Goal: Contribute content

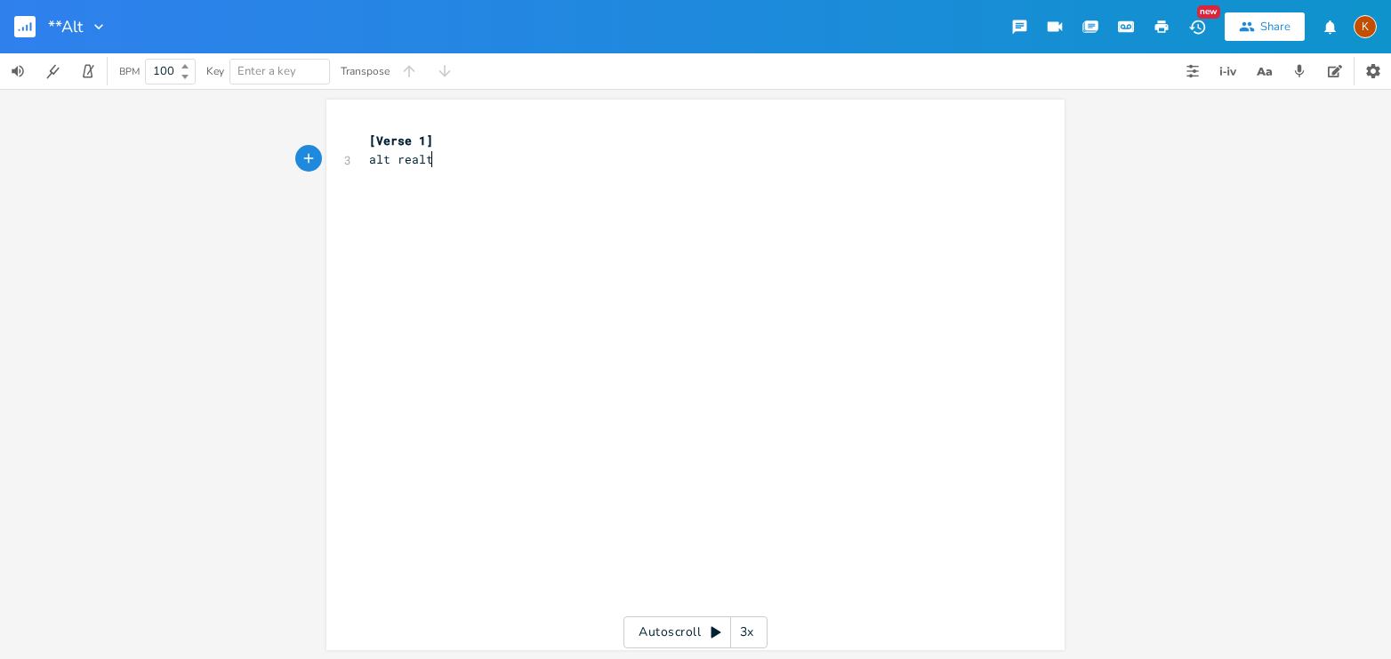
type textarea "alt realty"
type textarea "alternate girl"
type textarea "girl"
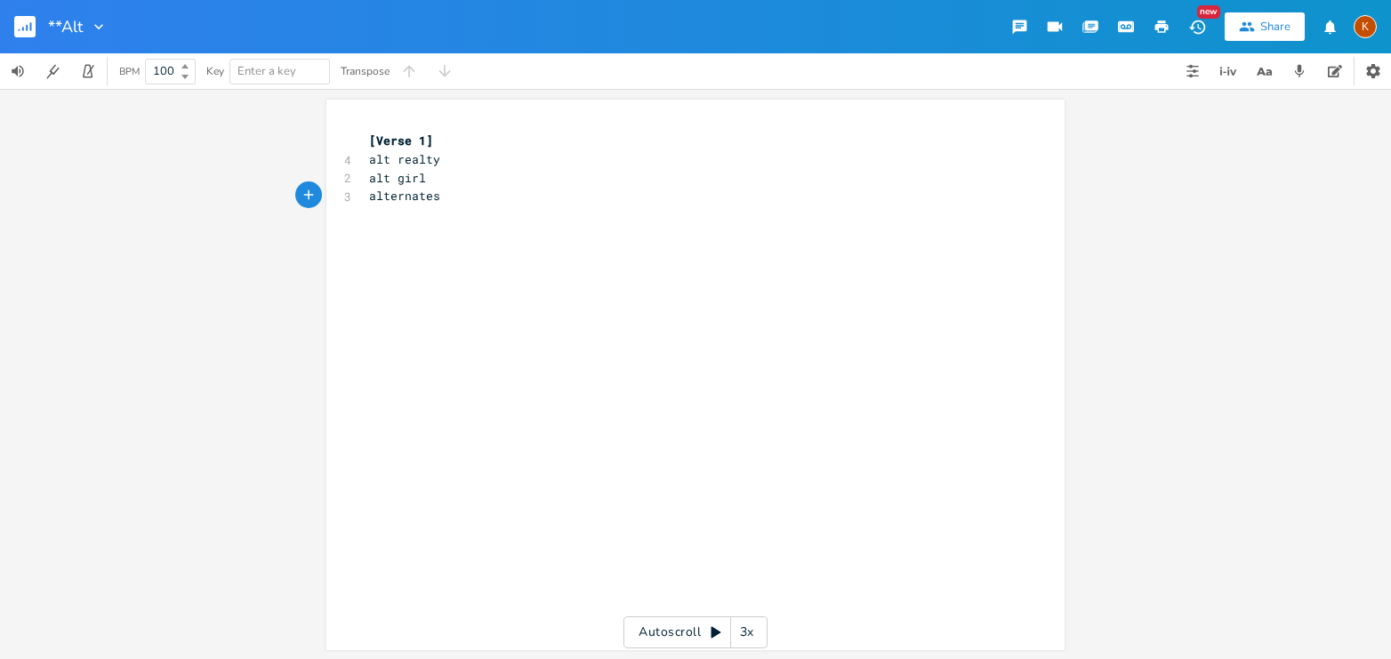
scroll to position [0, 56]
type textarea "alternates(analog horror_"
type textarea ")"
type textarea "town"
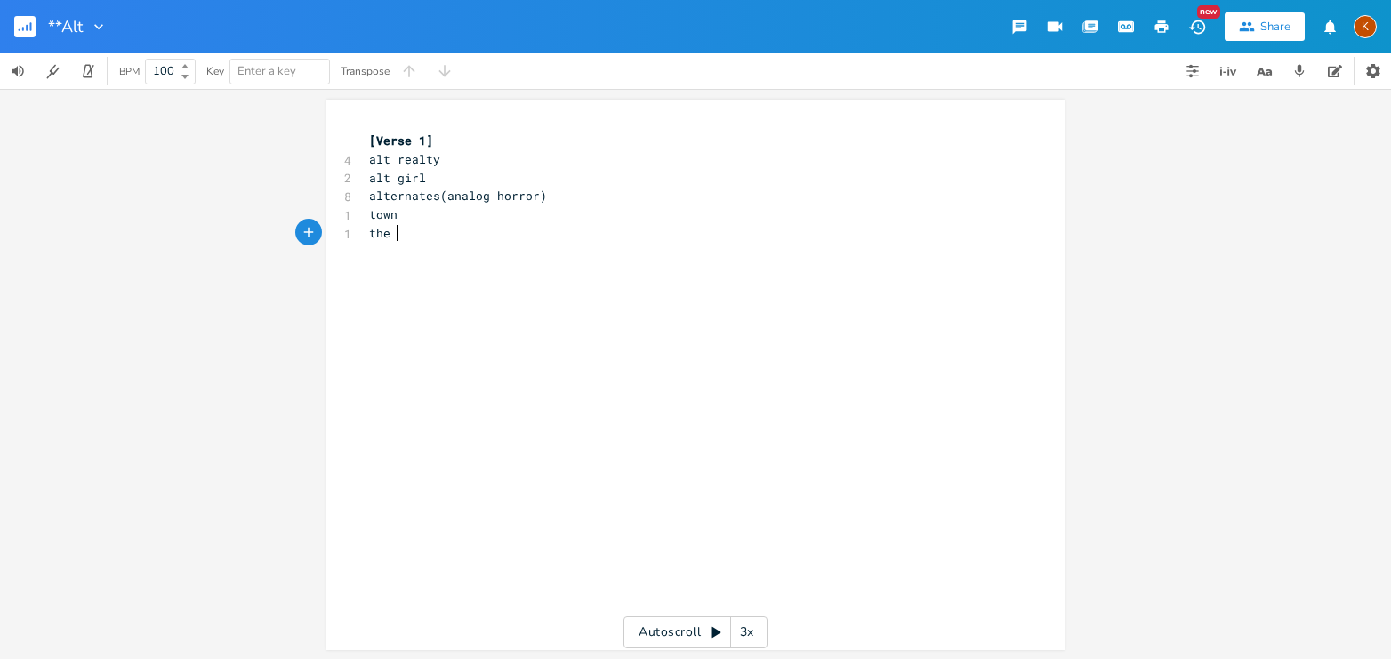
scroll to position [0, 20]
type textarea "the analago"
type textarea "og horror sex icon"
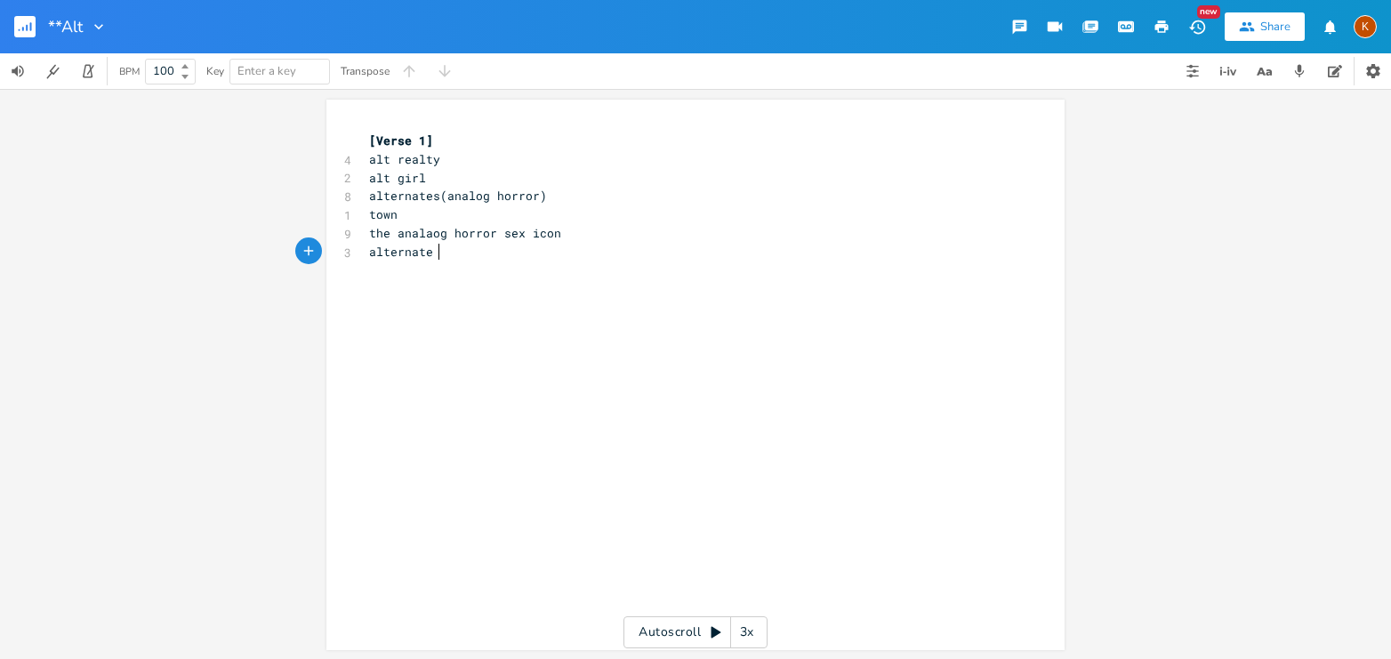
type textarea "alternate re"
type textarea "between very similar worlds/windows: de ja u"
type textarea "vu"
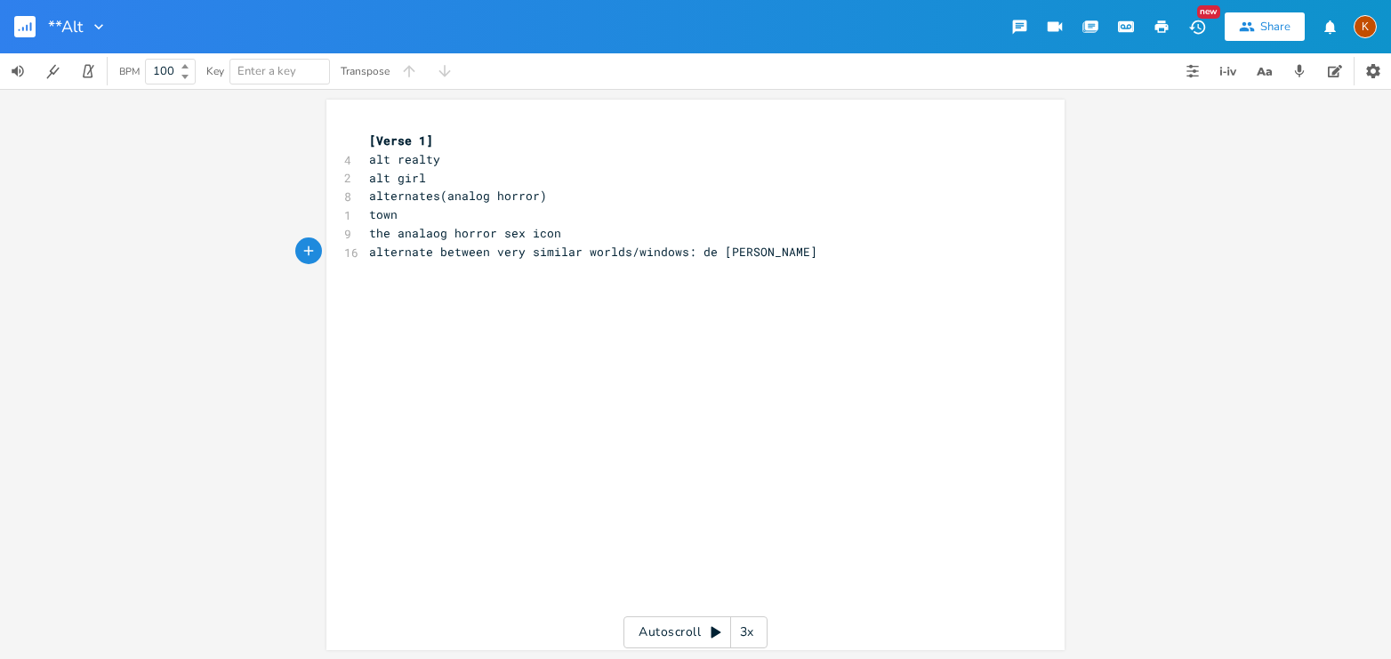
click at [18, 21] on rect "button" at bounding box center [24, 26] width 21 height 21
